Goal: Task Accomplishment & Management: Manage account settings

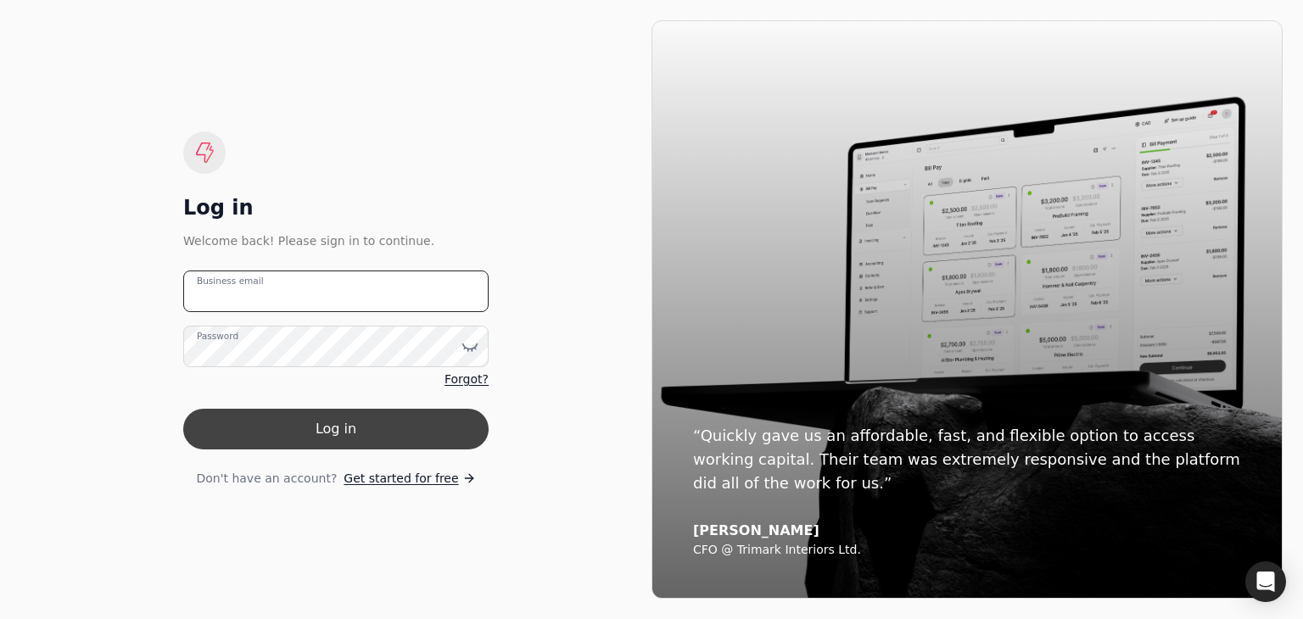
type email "[PERSON_NAME][EMAIL_ADDRESS][DOMAIN_NAME]"
click at [292, 432] on button "Log in" at bounding box center [335, 429] width 305 height 41
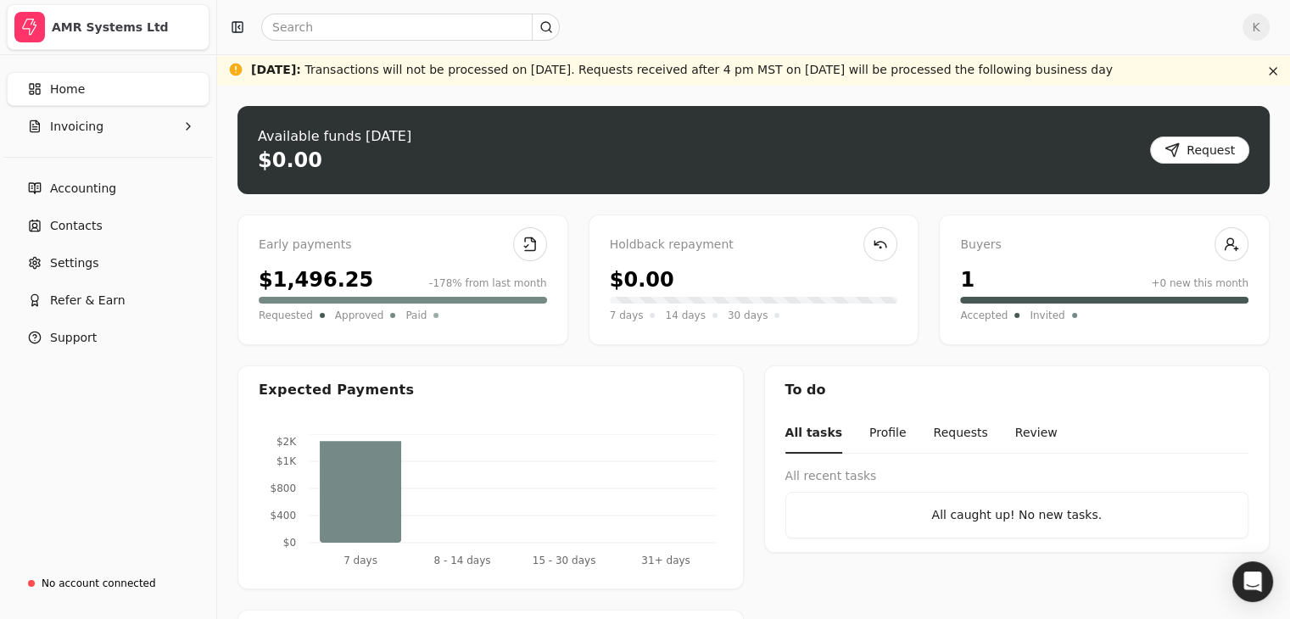
click at [103, 37] on div "AMR Systems Ltd" at bounding box center [127, 27] width 150 height 31
click at [123, 8] on li "AMR Systems Ltd" at bounding box center [108, 27] width 203 height 46
click at [1260, 27] on span "K" at bounding box center [1256, 27] width 27 height 27
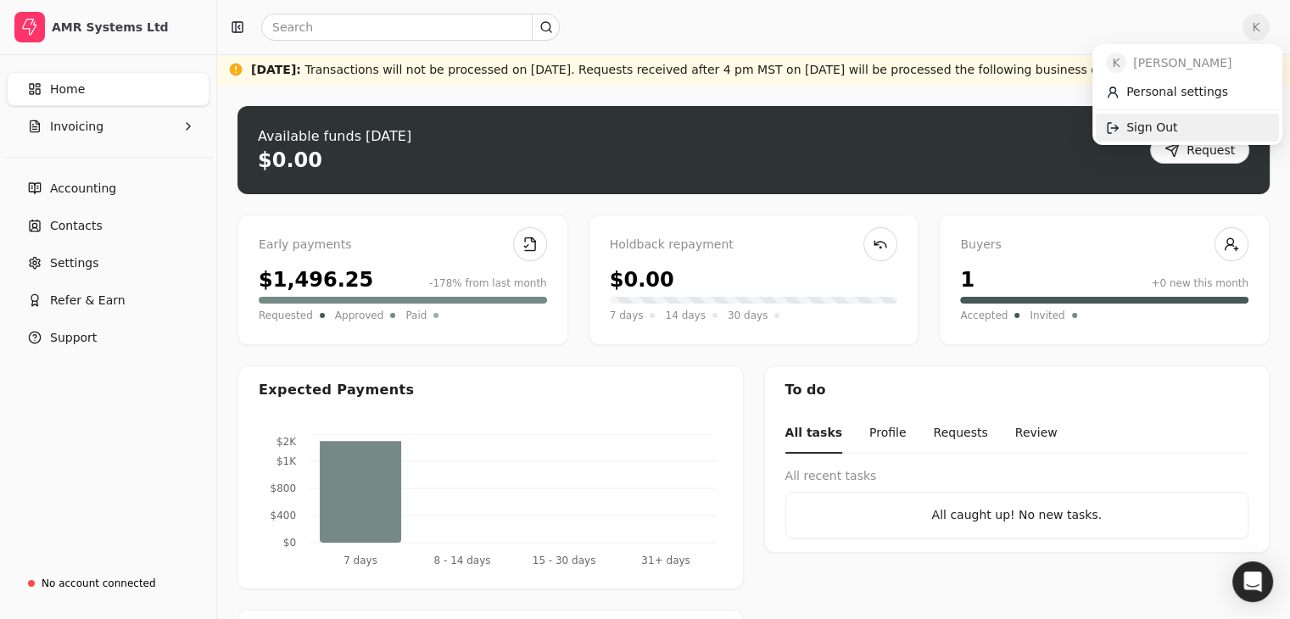
click at [1161, 120] on span "Sign Out" at bounding box center [1151, 128] width 51 height 18
